Goal: Information Seeking & Learning: Compare options

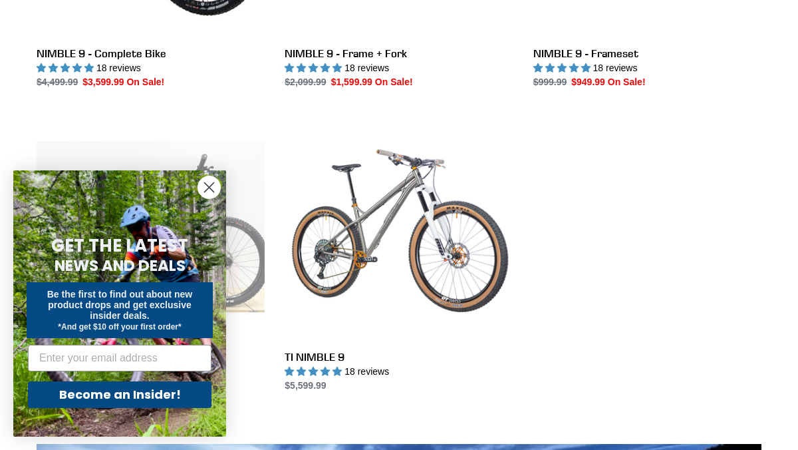
scroll to position [586, 0]
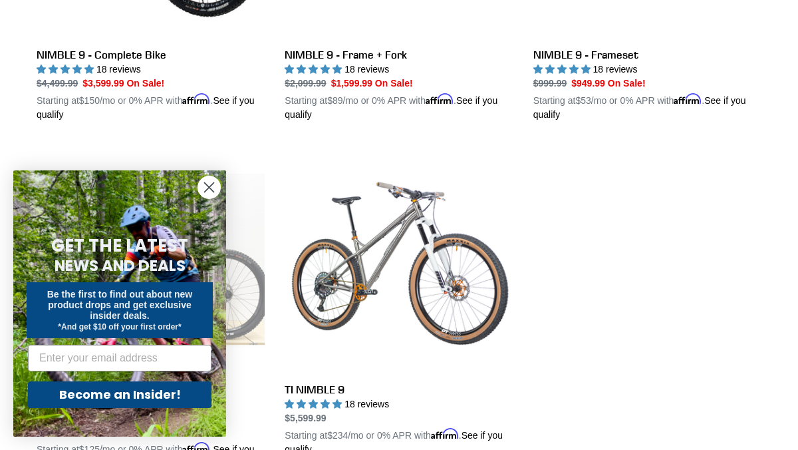
click at [205, 190] on circle "Close dialog" at bounding box center [209, 187] width 22 height 22
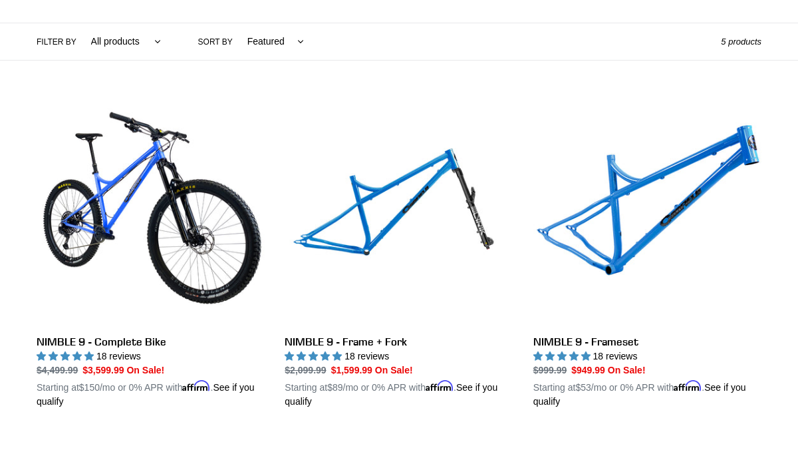
scroll to position [303, 0]
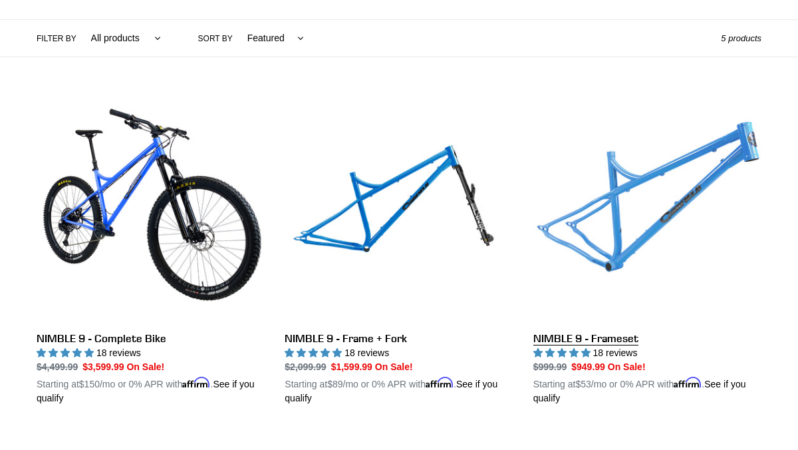
click at [642, 180] on link "NIMBLE 9 - Frameset" at bounding box center [647, 249] width 228 height 311
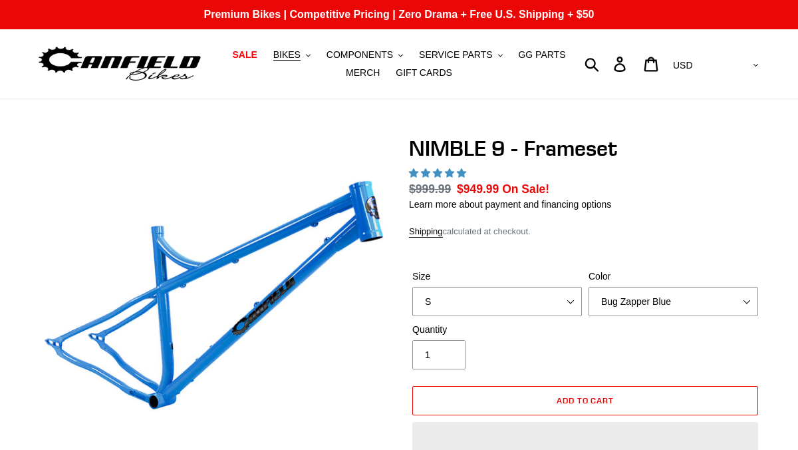
scroll to position [51, 0]
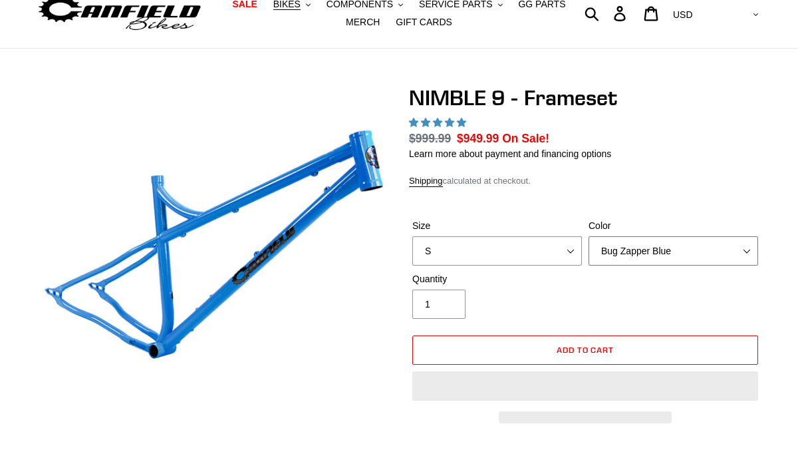
click at [730, 248] on select "Bug Zapper Blue Purple Haze -Sold Out Galaxy Black" at bounding box center [674, 250] width 170 height 29
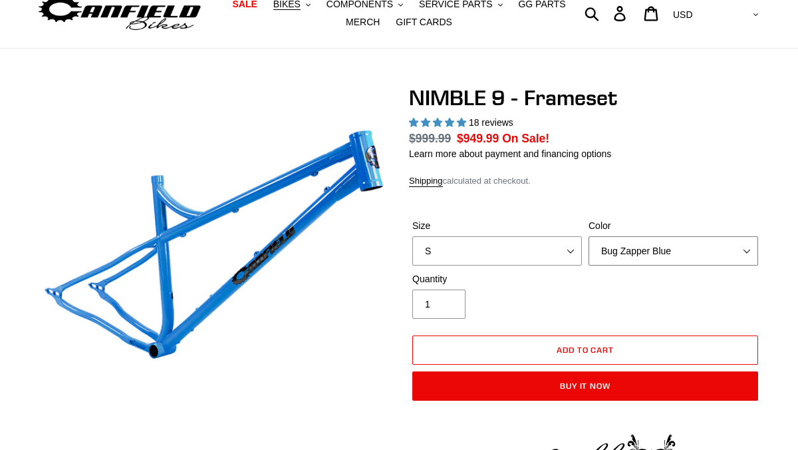
select select "Galaxy Black"
click at [589, 236] on select "Bug Zapper Blue Purple Haze -Sold Out Galaxy Black" at bounding box center [674, 250] width 170 height 29
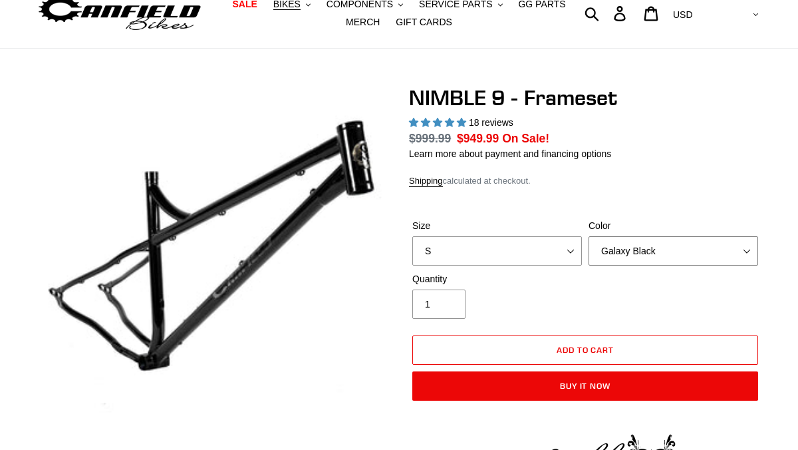
scroll to position [0, 0]
select select "highest-rating"
click at [671, 254] on select "Bug Zapper Blue Purple Haze -Sold Out Galaxy Black" at bounding box center [674, 250] width 170 height 29
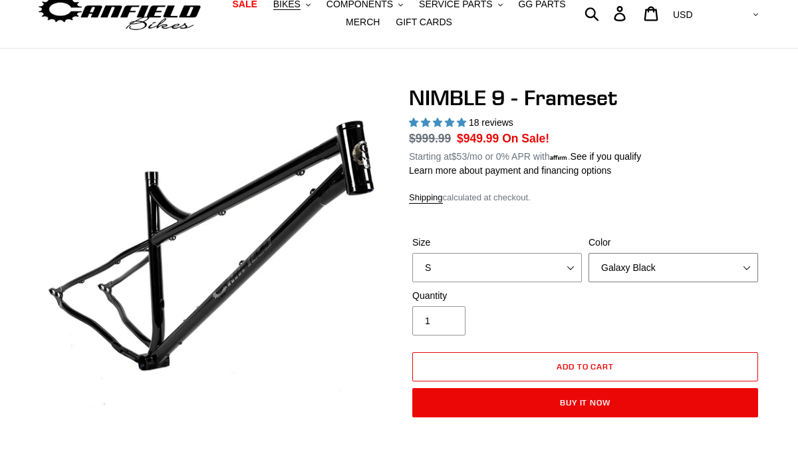
select select "Purple Haze -Sold Out"
click at [589, 253] on select "Bug Zapper Blue Purple Haze -Sold Out Galaxy Black" at bounding box center [674, 267] width 170 height 29
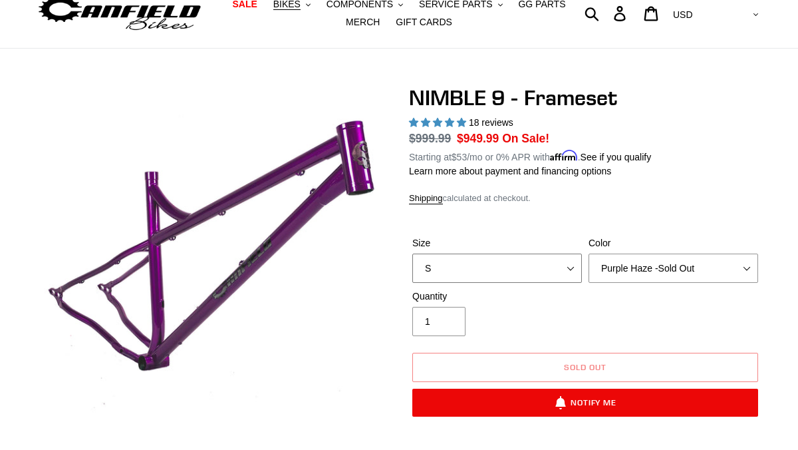
click at [502, 261] on select "S M L XL" at bounding box center [497, 267] width 170 height 29
select select "M"
click at [412, 253] on select "S M L XL" at bounding box center [497, 267] width 170 height 29
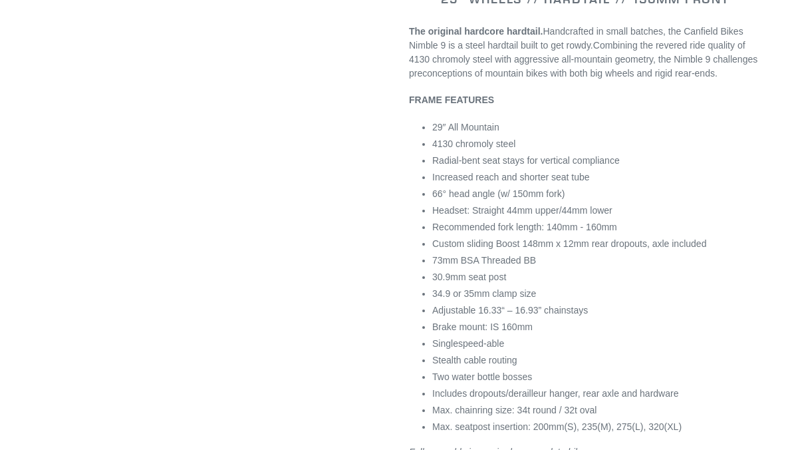
scroll to position [661, 0]
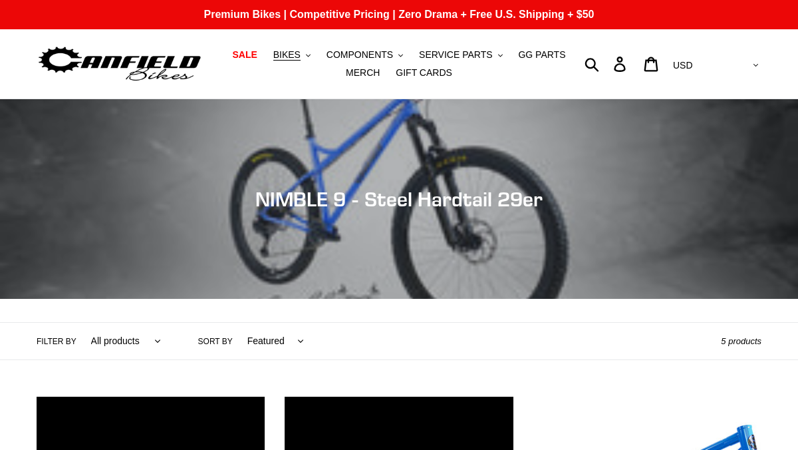
scroll to position [303, 0]
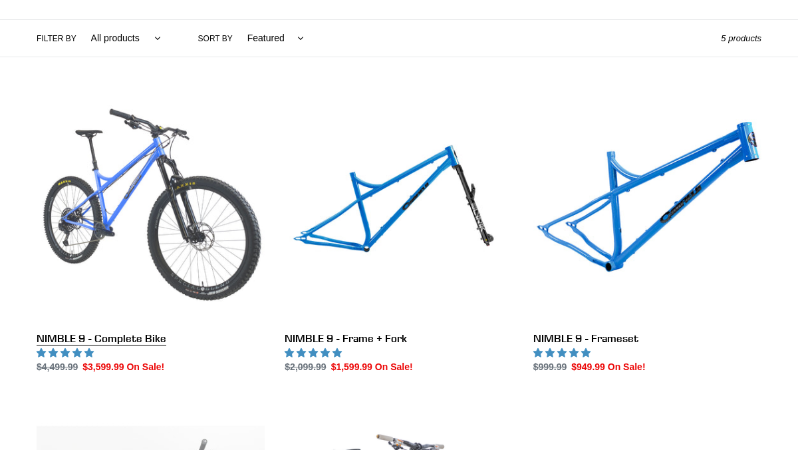
click at [154, 144] on link "NIMBLE 9 - Complete Bike" at bounding box center [151, 234] width 228 height 280
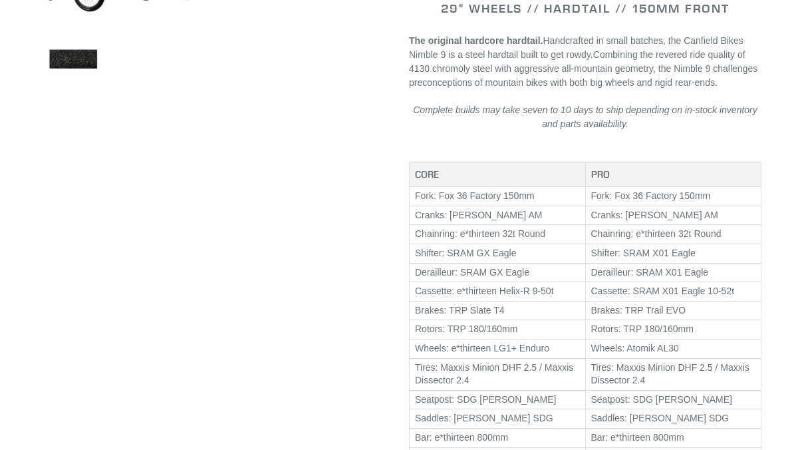
scroll to position [587, 0]
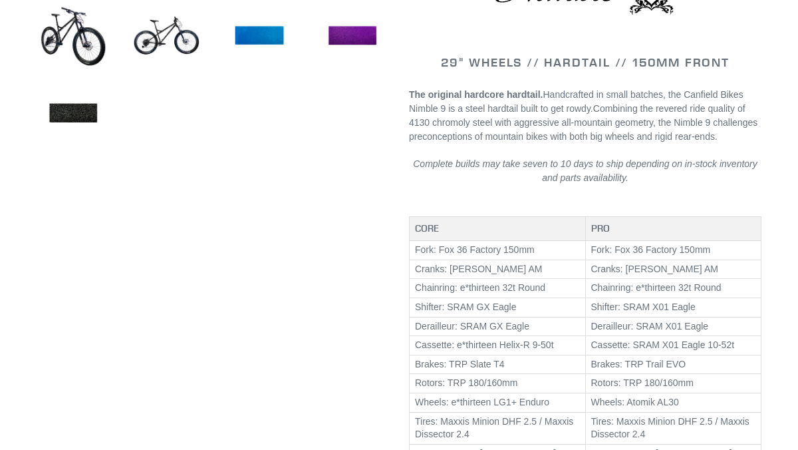
select select "highest-rating"
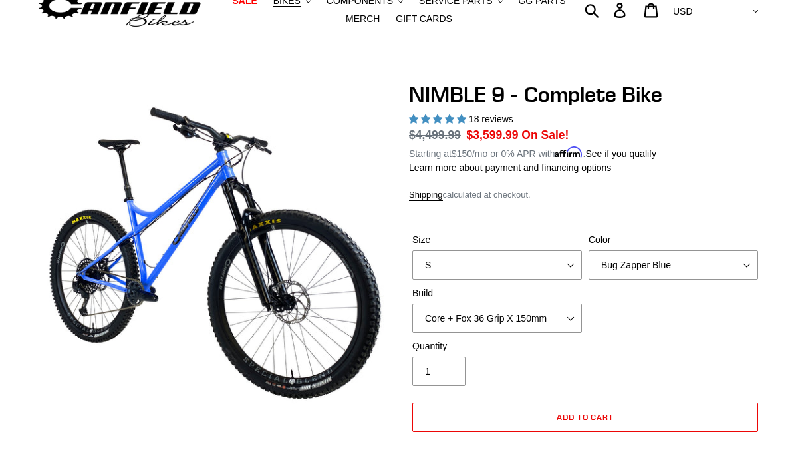
scroll to position [0, 0]
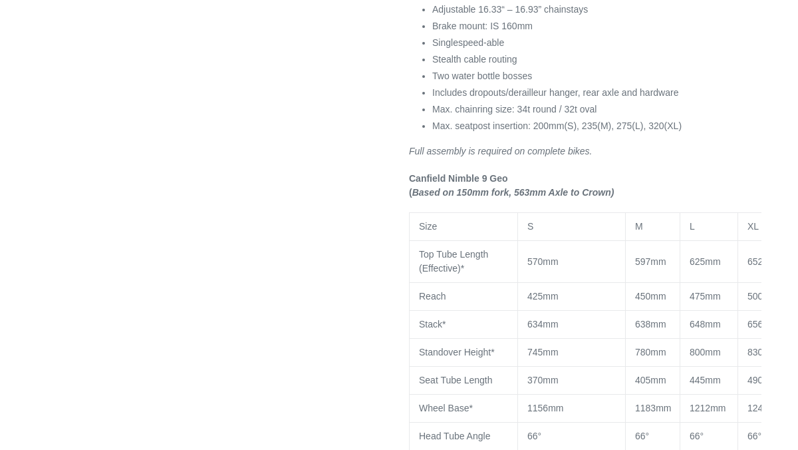
select select "highest-rating"
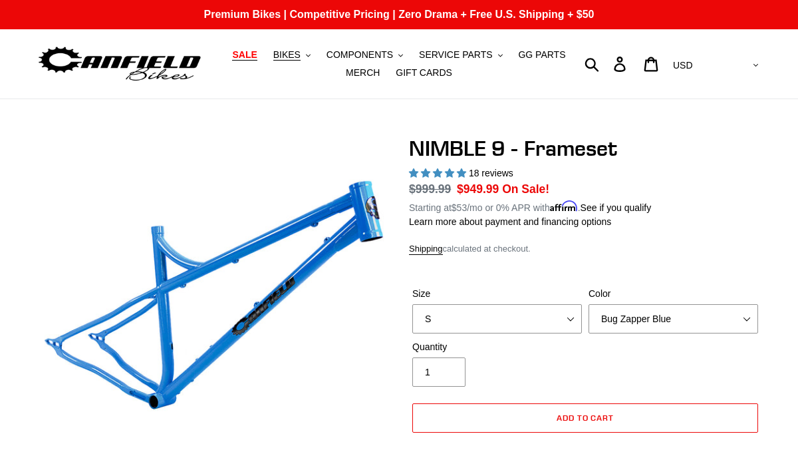
click at [256, 57] on span "SALE" at bounding box center [244, 54] width 25 height 11
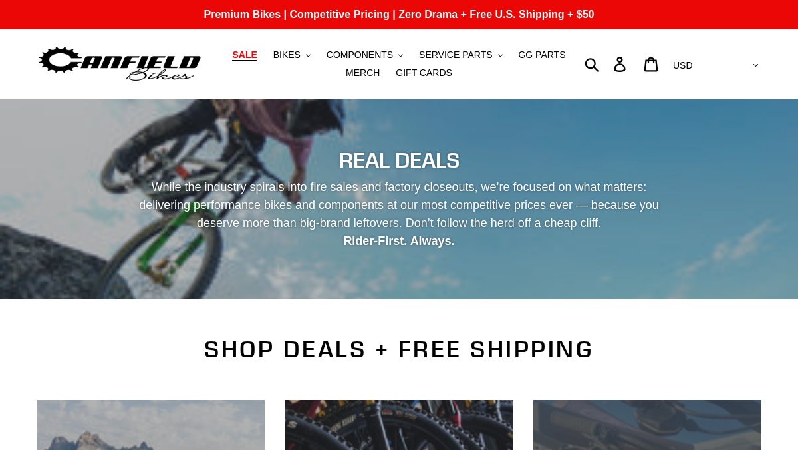
scroll to position [388, 0]
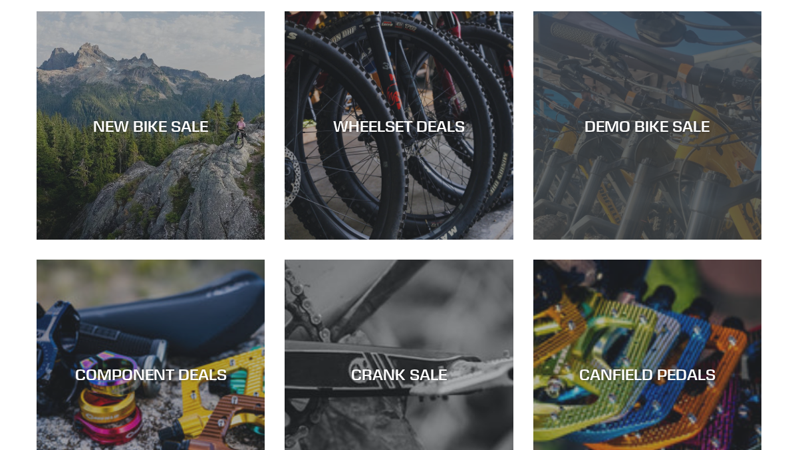
click at [633, 125] on div "DEMO BIKE SALE" at bounding box center [647, 125] width 228 height 19
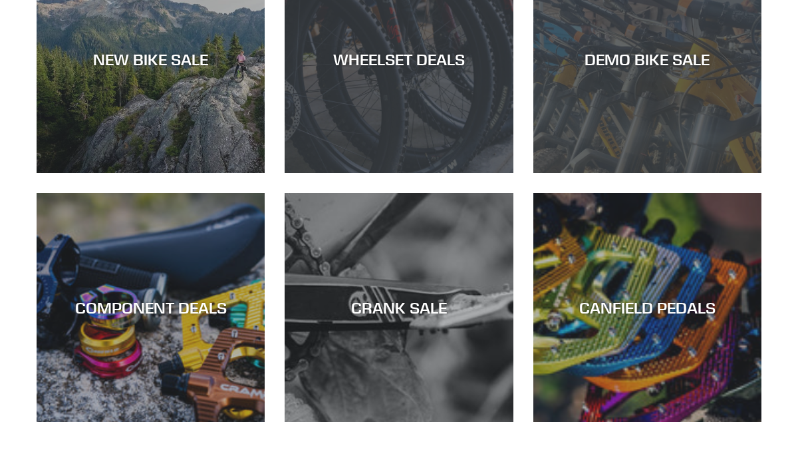
scroll to position [462, 0]
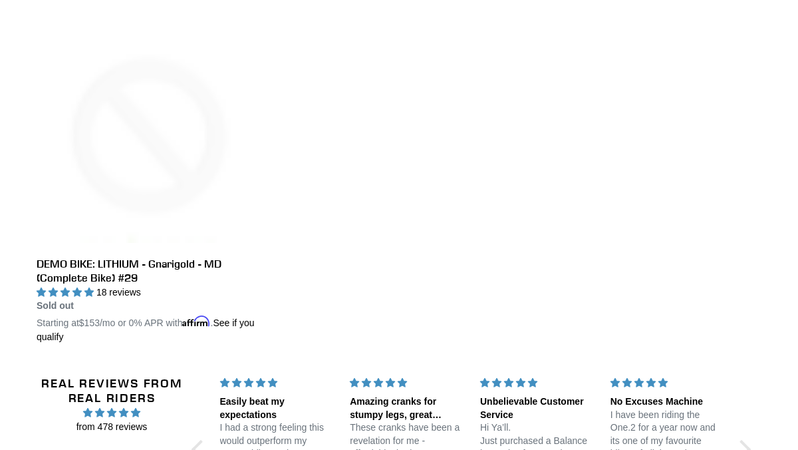
scroll to position [2472, 0]
